Goal: Task Accomplishment & Management: Use online tool/utility

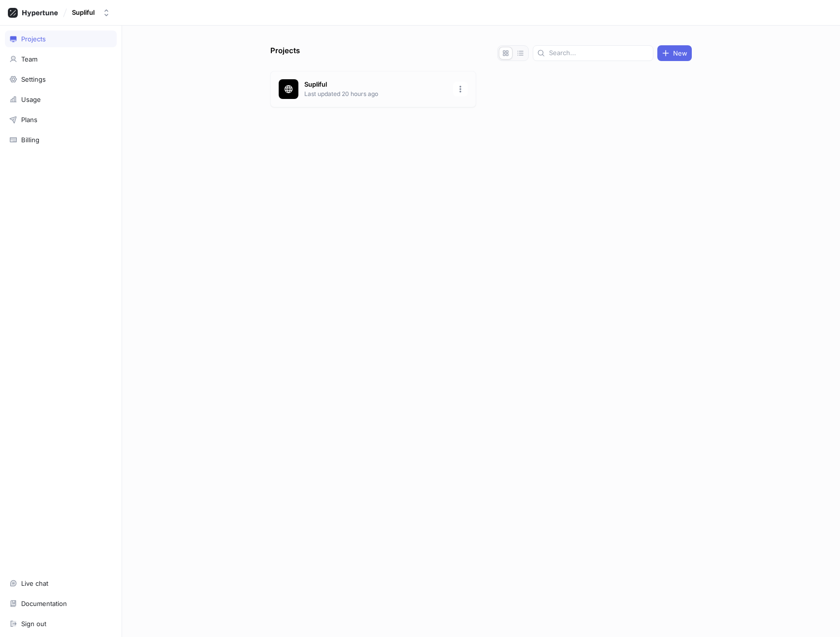
click at [360, 96] on p "Last updated 20 hours ago" at bounding box center [375, 94] width 143 height 9
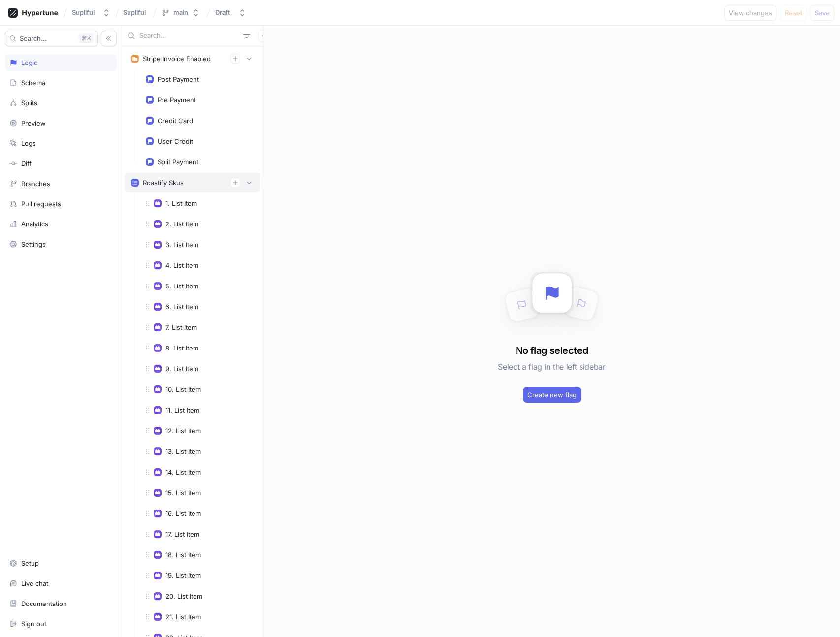
click at [246, 178] on div "Roastify Skus" at bounding box center [192, 183] width 123 height 10
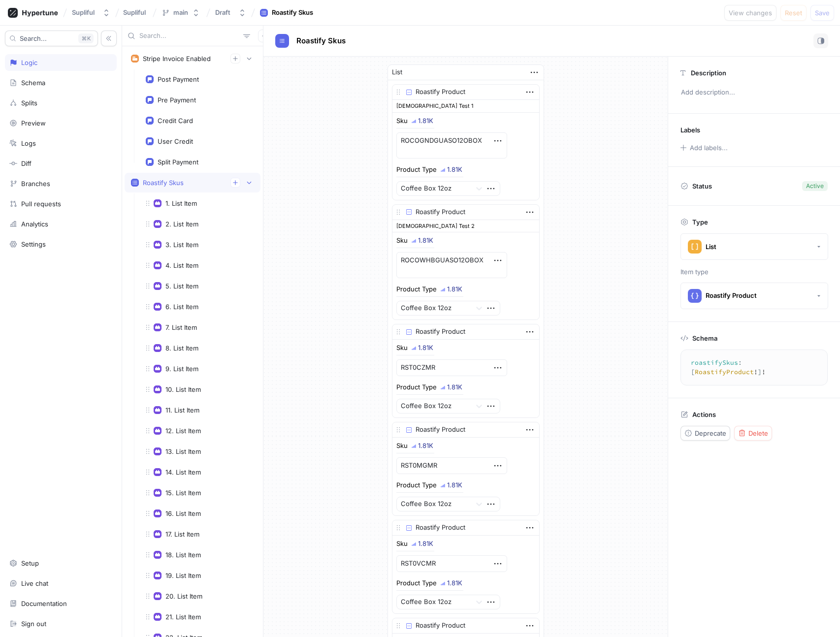
scroll to position [10, 0]
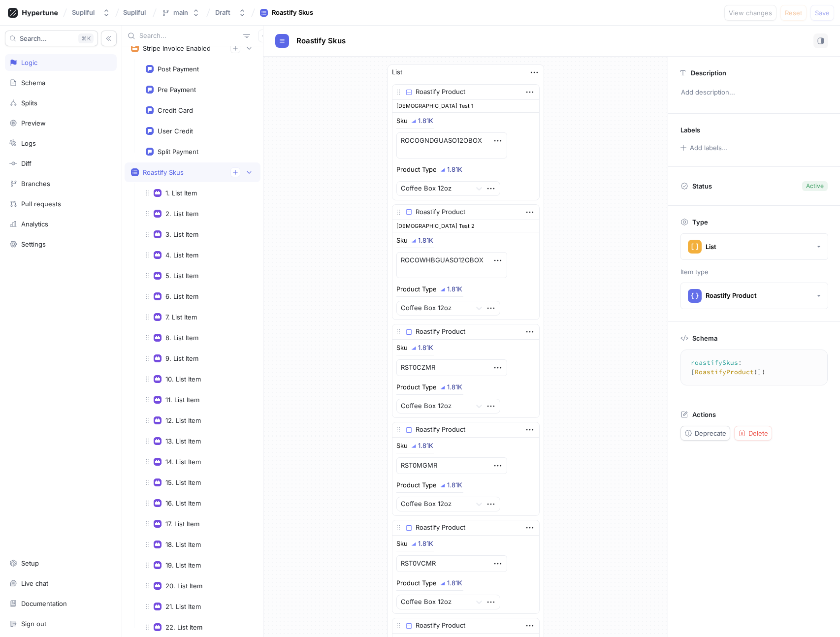
type textarea "x"
click at [246, 171] on icon "button" at bounding box center [249, 172] width 6 height 6
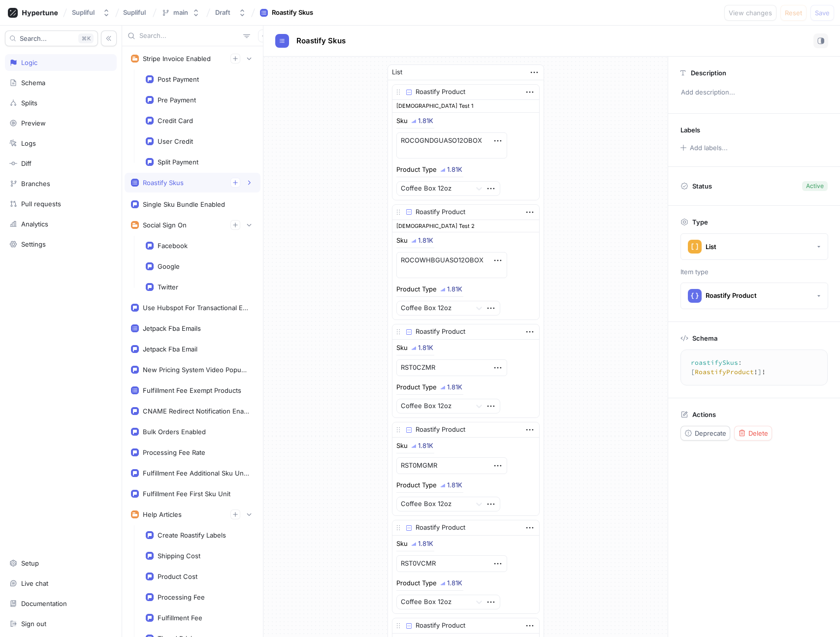
scroll to position [566, 0]
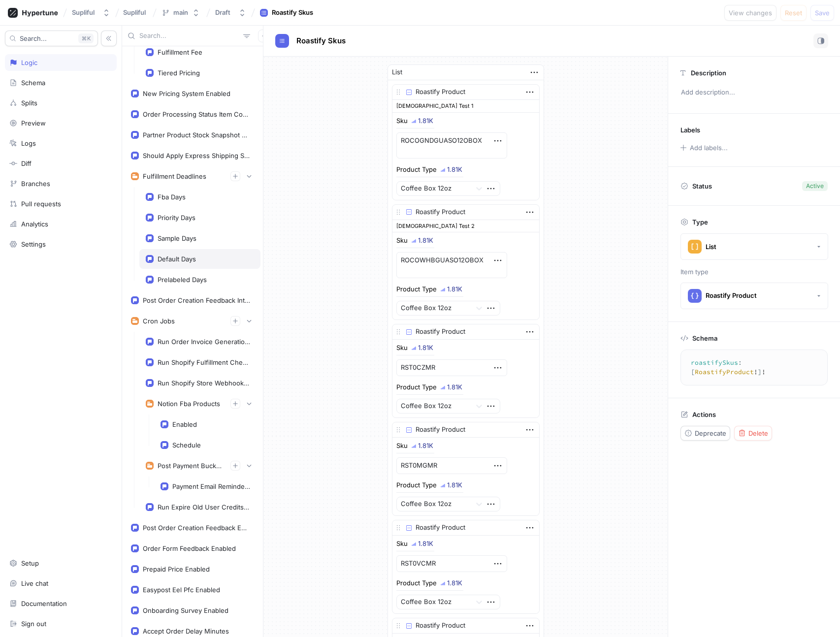
type textarea "x"
click at [190, 337] on div "Run Order Invoice Generation Cron" at bounding box center [199, 342] width 121 height 20
type textarea "runOrderInvoiceGenerationCron: Boolean!"
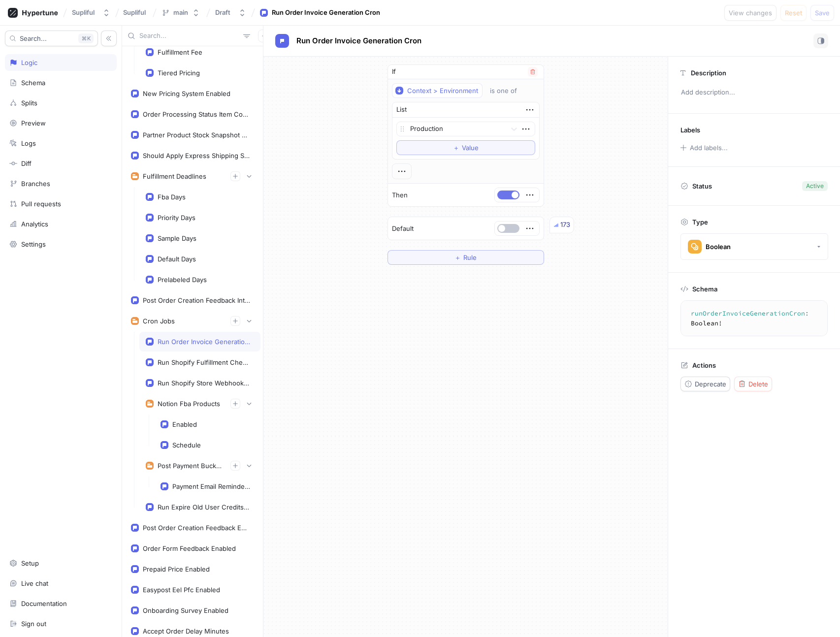
click at [509, 197] on button "button" at bounding box center [508, 195] width 22 height 9
click at [818, 12] on span "Save" at bounding box center [822, 13] width 15 height 6
click at [603, 117] on div "If Context > Environment is one of List Production To pick up a draggable item,…" at bounding box center [465, 165] width 404 height 216
